Goal: Find specific page/section: Find specific page/section

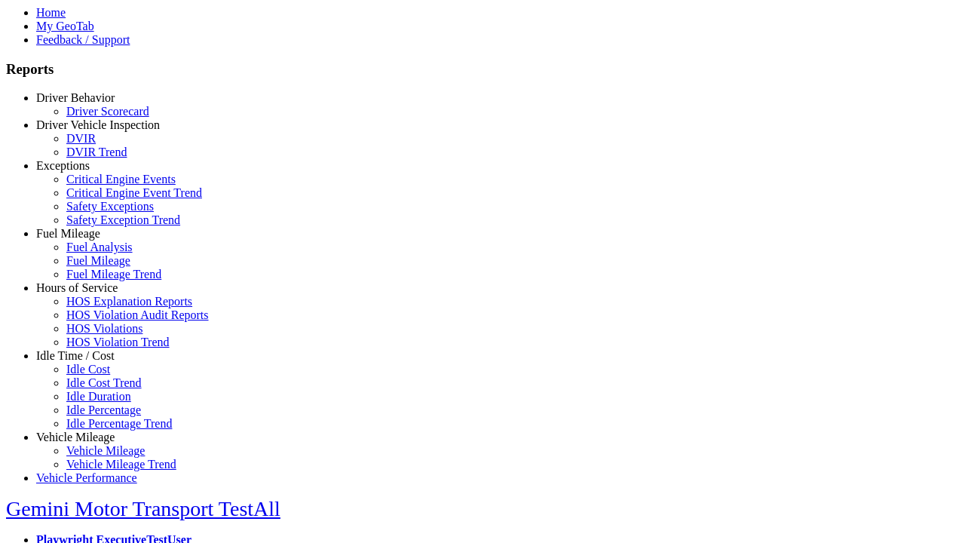
click at [87, 294] on link "Hours of Service" at bounding box center [76, 287] width 81 height 13
click at [98, 307] on link "HOS Explanation Reports" at bounding box center [129, 301] width 126 height 13
